Goal: Information Seeking & Learning: Learn about a topic

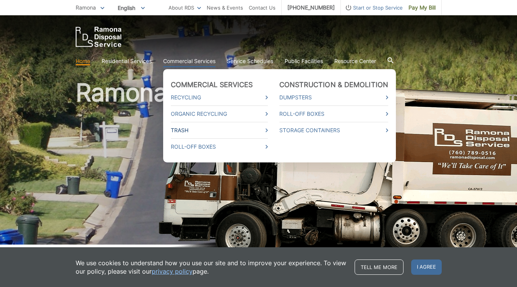
click at [182, 131] on link "Trash" at bounding box center [219, 130] width 97 height 8
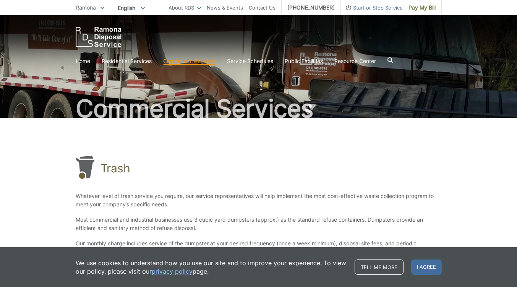
scroll to position [16, 0]
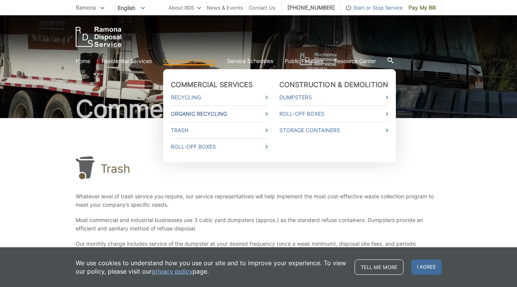
click at [191, 113] on link "Organic Recycling" at bounding box center [219, 114] width 97 height 8
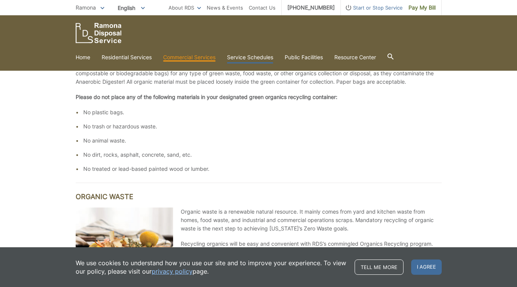
scroll to position [358, 0]
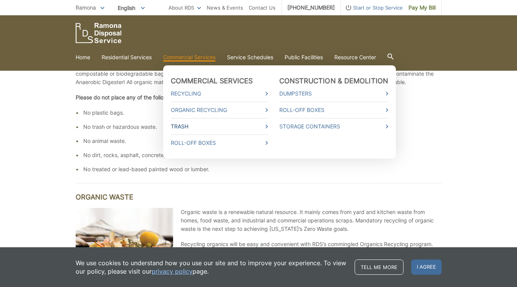
click at [185, 125] on link "Trash" at bounding box center [219, 126] width 97 height 8
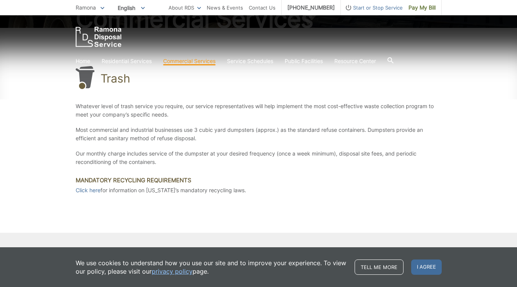
scroll to position [105, 0]
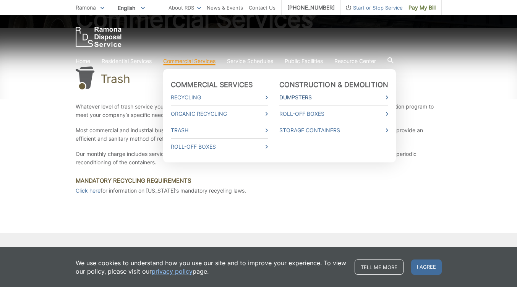
click at [298, 95] on link "Dumpsters" at bounding box center [333, 97] width 109 height 8
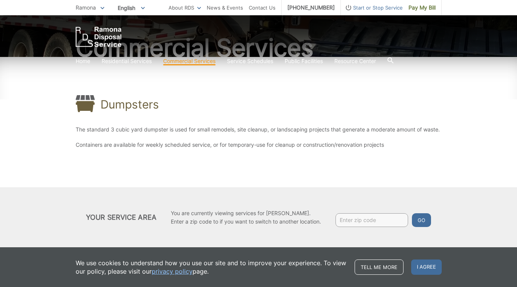
scroll to position [85, 0]
click at [357, 222] on input "Enter zip code" at bounding box center [371, 220] width 73 height 14
type input "92065"
click at [424, 218] on button "Go" at bounding box center [421, 220] width 19 height 14
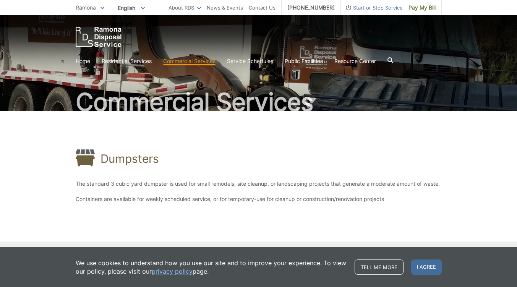
scroll to position [22, 0]
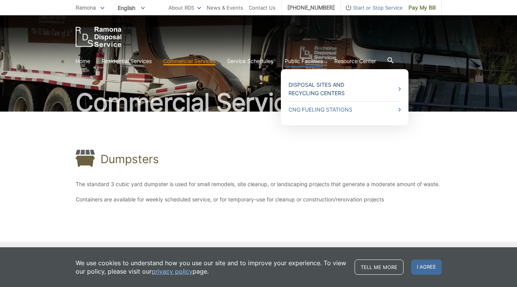
click at [310, 84] on link "Disposal Sites and Recycling Centers" at bounding box center [344, 89] width 112 height 17
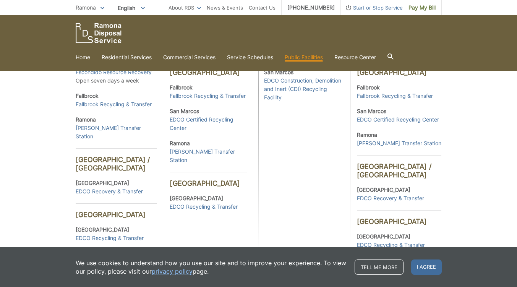
scroll to position [347, 0]
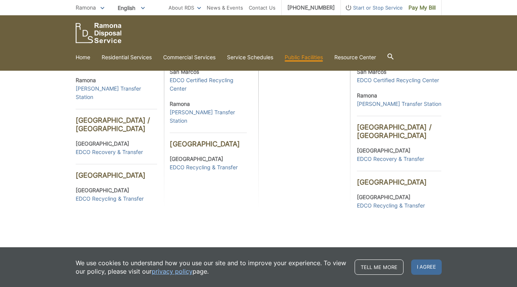
click at [393, 55] on icon at bounding box center [390, 56] width 6 height 6
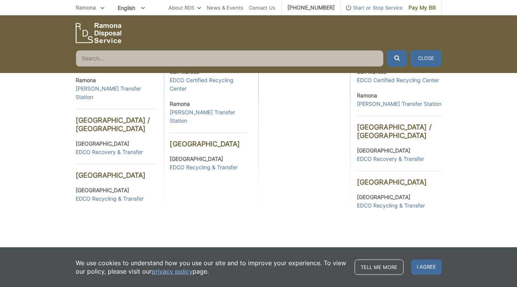
click at [338, 59] on input "Search" at bounding box center [230, 58] width 308 height 17
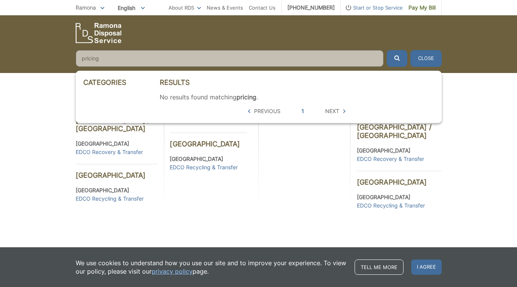
type input "pricing"
click at [387, 50] on button "submit" at bounding box center [397, 58] width 21 height 17
click at [324, 166] on div "Construction, Demolition, & Inert Recycling Centers San Diego County Lemon Grov…" at bounding box center [303, 47] width 91 height 326
click at [60, 97] on div "Many RDS public disposal sites and certified buyback recycling centers are loca…" at bounding box center [258, 17] width 517 height 462
click at [89, 8] on span "Ramona" at bounding box center [86, 7] width 20 height 6
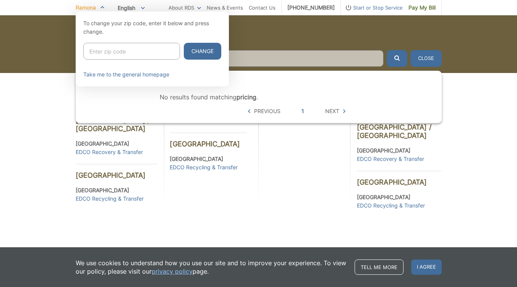
click at [46, 117] on div at bounding box center [258, 154] width 517 height 287
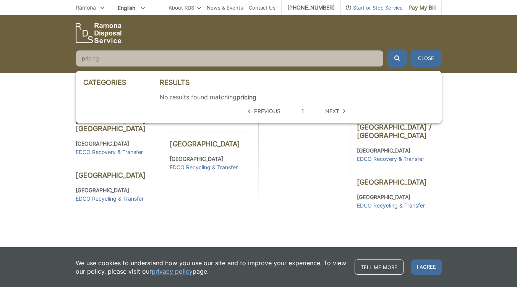
click at [55, 134] on div "Many RDS public disposal sites and certified buyback recycling centers are loca…" at bounding box center [258, 17] width 517 height 462
click at [425, 54] on button "Close" at bounding box center [425, 58] width 31 height 17
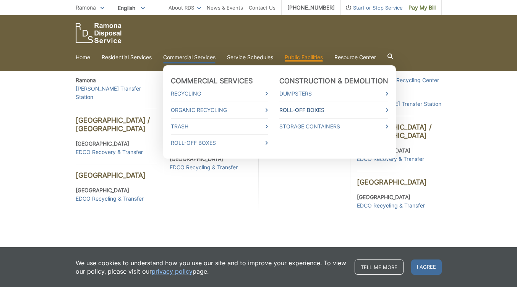
click at [305, 110] on link "Roll-Off Boxes" at bounding box center [333, 110] width 109 height 8
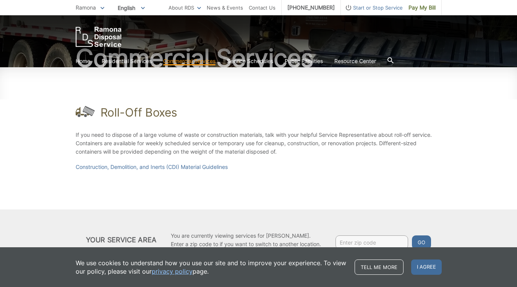
scroll to position [89, 0]
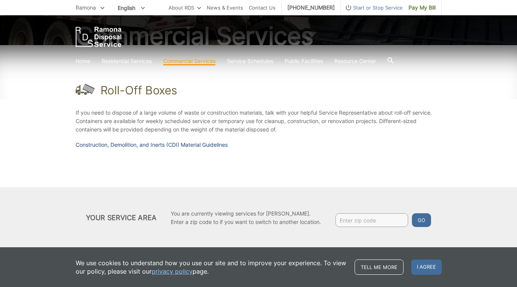
click at [133, 146] on link "Construction, Demolition, and Inerts (CDI) Material Guidelines" at bounding box center [152, 145] width 152 height 8
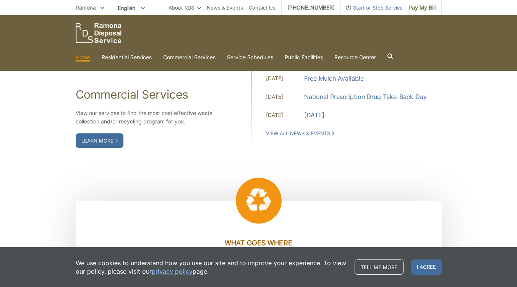
scroll to position [664, 0]
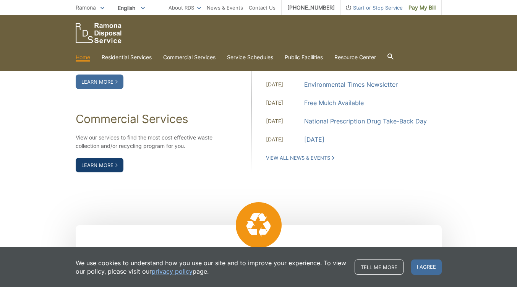
click at [98, 161] on link "Learn More" at bounding box center [100, 165] width 48 height 15
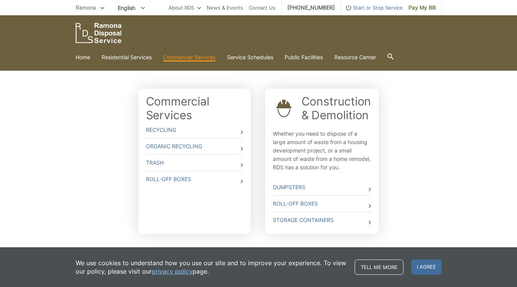
scroll to position [197, 0]
click at [157, 162] on link "Trash" at bounding box center [194, 162] width 97 height 16
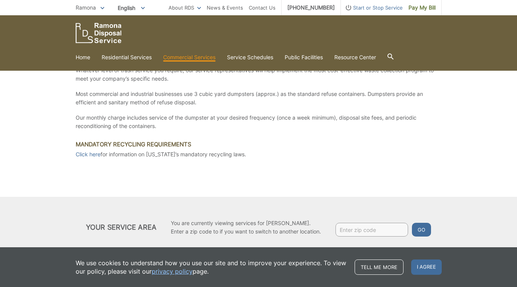
scroll to position [151, 0]
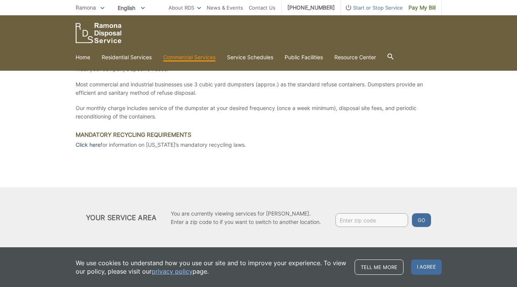
click at [89, 145] on link "Click here" at bounding box center [88, 145] width 25 height 8
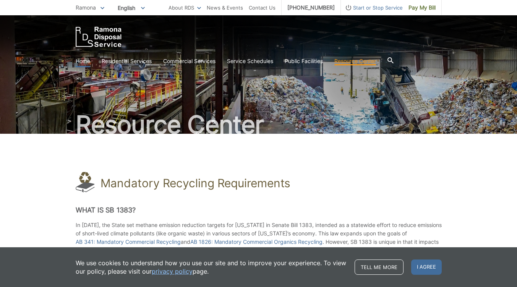
click at [84, 61] on link "Home" at bounding box center [83, 61] width 15 height 8
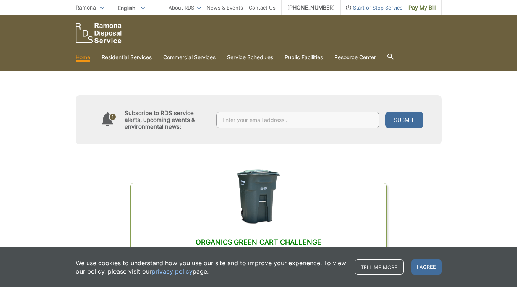
scroll to position [327, 0]
